Goal: Task Accomplishment & Management: Complete application form

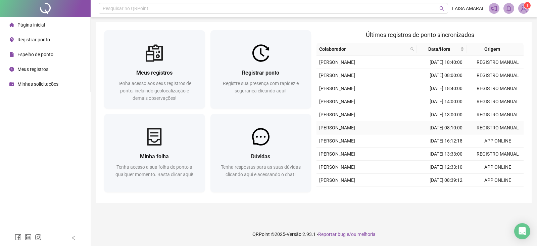
click at [475, 125] on td "REGISTRO MANUAL" at bounding box center [498, 127] width 52 height 13
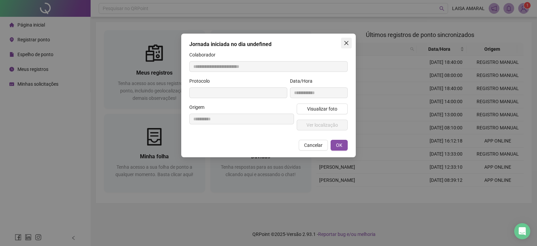
type input "**********"
click at [347, 47] on button "Close" at bounding box center [346, 43] width 11 height 11
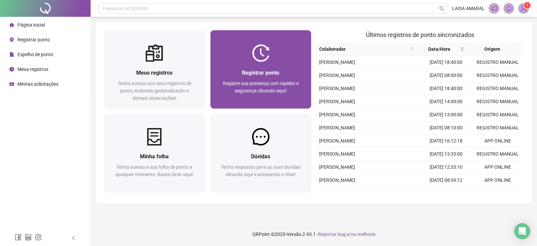
click at [263, 57] on img at bounding box center [260, 52] width 17 height 17
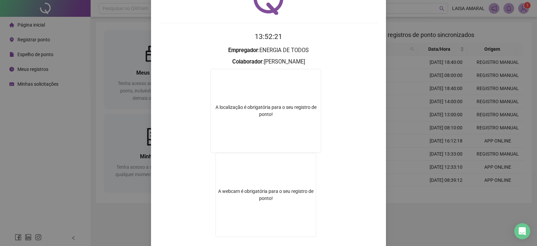
scroll to position [78, 0]
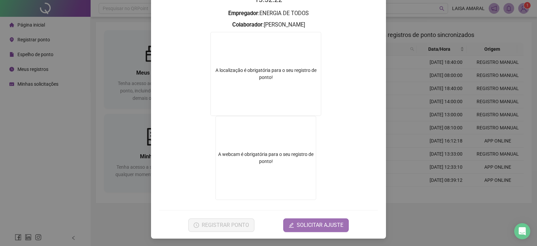
click at [297, 226] on span "SOLICITAR AJUSTE" at bounding box center [320, 225] width 47 height 8
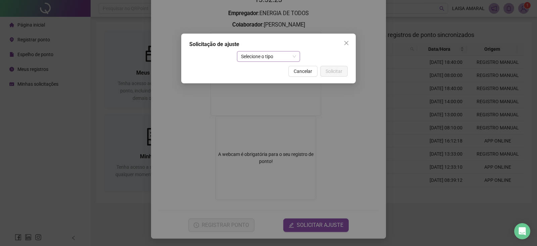
click at [261, 58] on span "Selecione o tipo" at bounding box center [268, 56] width 55 height 10
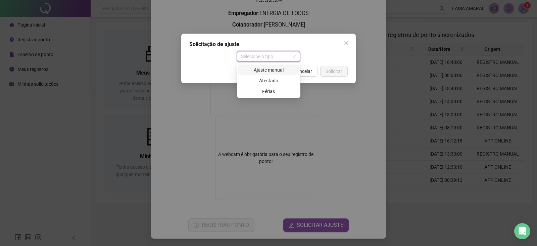
click at [261, 68] on div "Ajuste manual" at bounding box center [268, 69] width 53 height 7
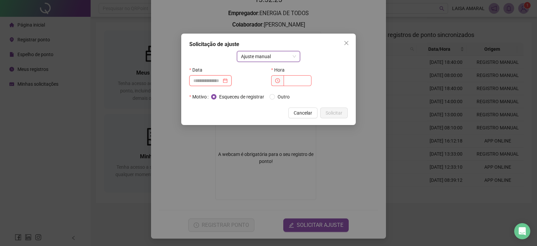
click at [205, 80] on input at bounding box center [207, 80] width 28 height 7
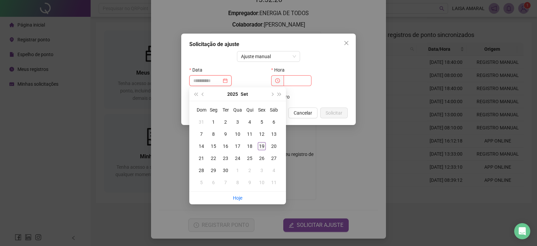
type input "**********"
click at [260, 145] on div "19" at bounding box center [262, 146] width 8 height 8
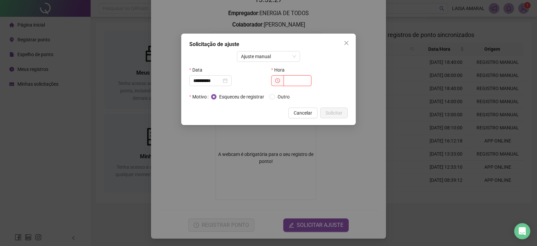
click at [292, 76] on input "text" at bounding box center [298, 80] width 28 height 11
click at [298, 82] on input "text" at bounding box center [298, 80] width 28 height 11
type input "*****"
click at [345, 115] on button "Solicitar" at bounding box center [334, 112] width 28 height 11
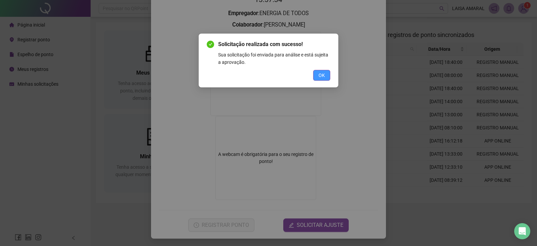
click at [319, 78] on span "OK" at bounding box center [322, 74] width 6 height 7
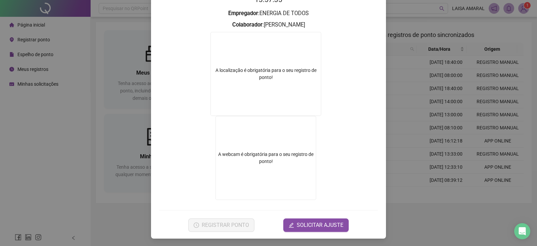
click at [406, 95] on div "Registro de ponto web 13:57:35 Empregador : ENERGIA DE TODOS Colaborador : [PER…" at bounding box center [268, 123] width 537 height 246
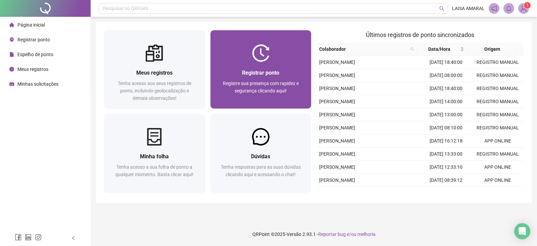
click at [302, 61] on div at bounding box center [260, 52] width 101 height 17
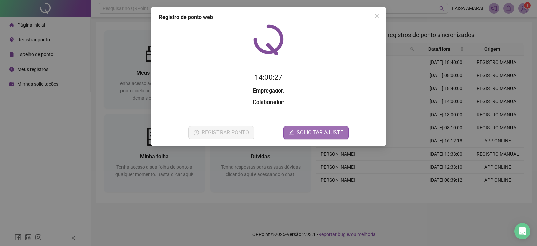
click at [316, 133] on form "14:00:27 Empregador : Colaborador : REGISTRAR PONTO SOLICITAR AJUSTE" at bounding box center [268, 105] width 219 height 67
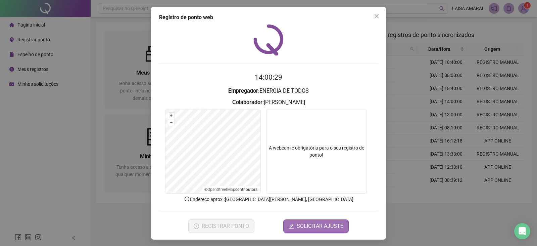
click at [291, 225] on icon "edit" at bounding box center [291, 226] width 5 height 5
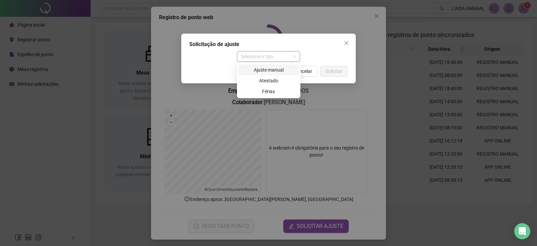
click at [283, 56] on span "Selecione o tipo" at bounding box center [268, 56] width 55 height 10
click at [265, 70] on div "Ajuste manual" at bounding box center [268, 69] width 53 height 7
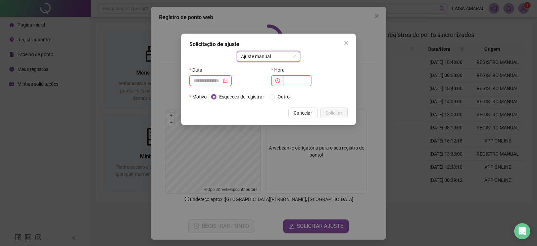
click at [222, 81] on input at bounding box center [207, 80] width 28 height 7
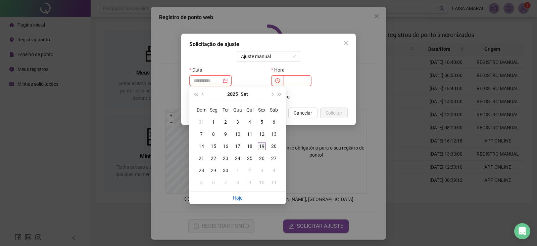
type input "**********"
click at [258, 146] on div "19" at bounding box center [262, 146] width 8 height 8
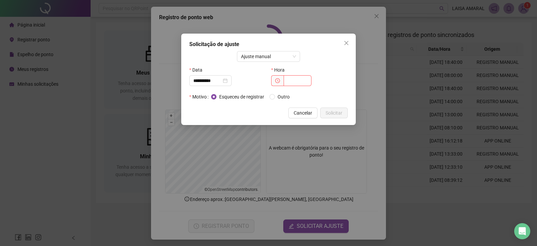
click at [294, 75] on div "Hora" at bounding box center [309, 69] width 77 height 11
click at [295, 84] on input "text" at bounding box center [298, 80] width 28 height 11
type input "*****"
click at [327, 110] on span "Solicitar" at bounding box center [334, 112] width 17 height 7
